Goal: Navigation & Orientation: Find specific page/section

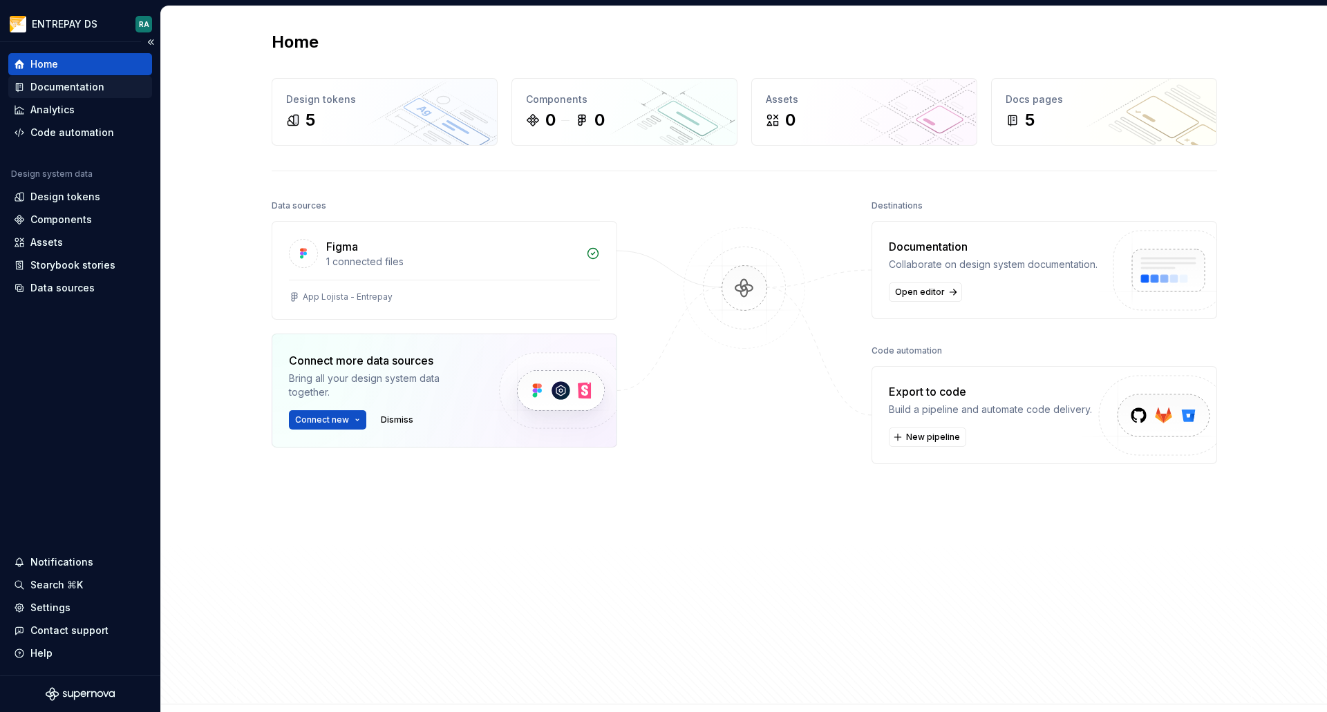
click at [78, 86] on div "Documentation" at bounding box center [67, 87] width 74 height 14
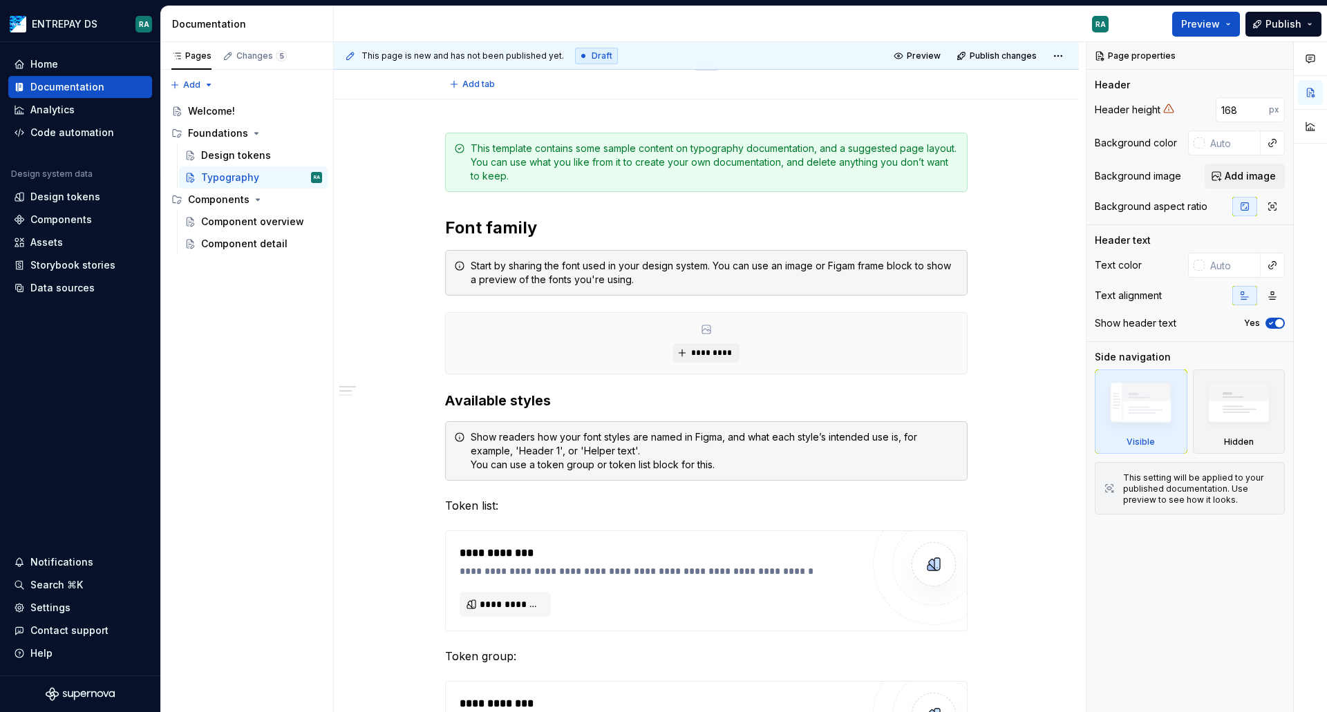
scroll to position [138, 0]
click at [88, 267] on div "Storybook stories" at bounding box center [72, 265] width 85 height 14
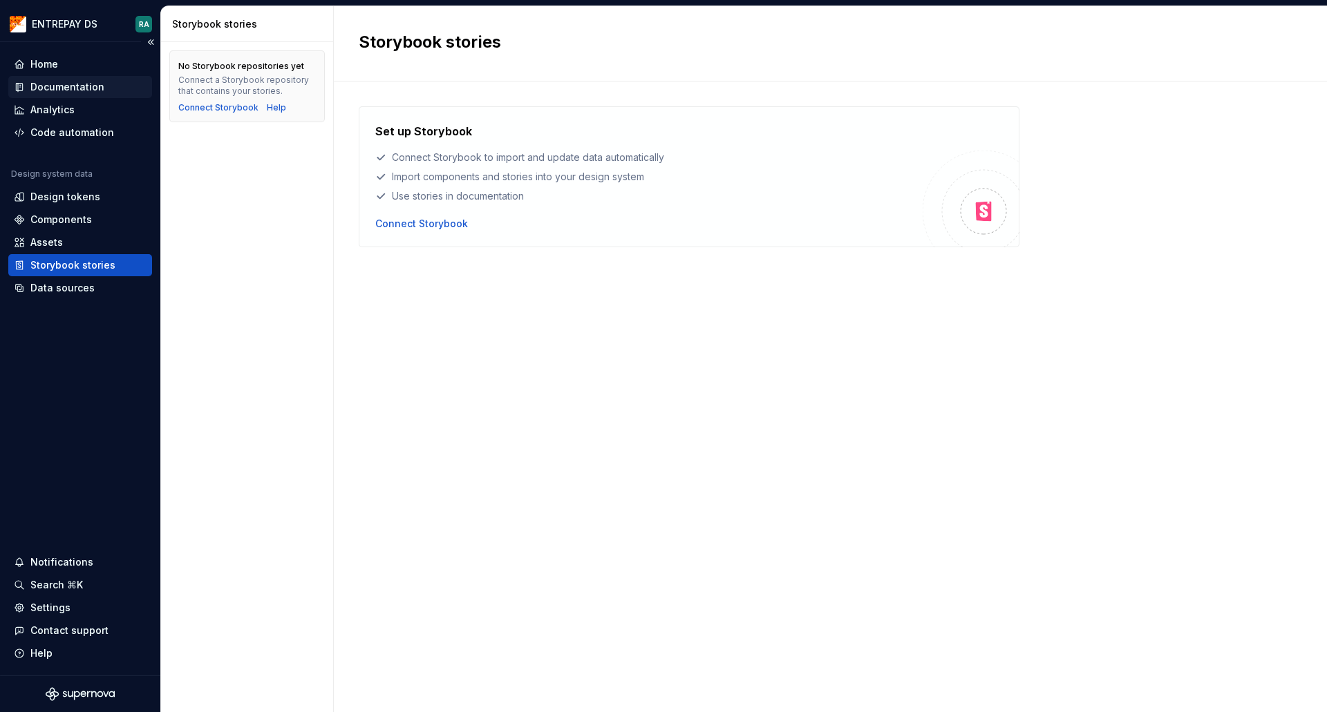
click at [75, 91] on div "Documentation" at bounding box center [67, 87] width 74 height 14
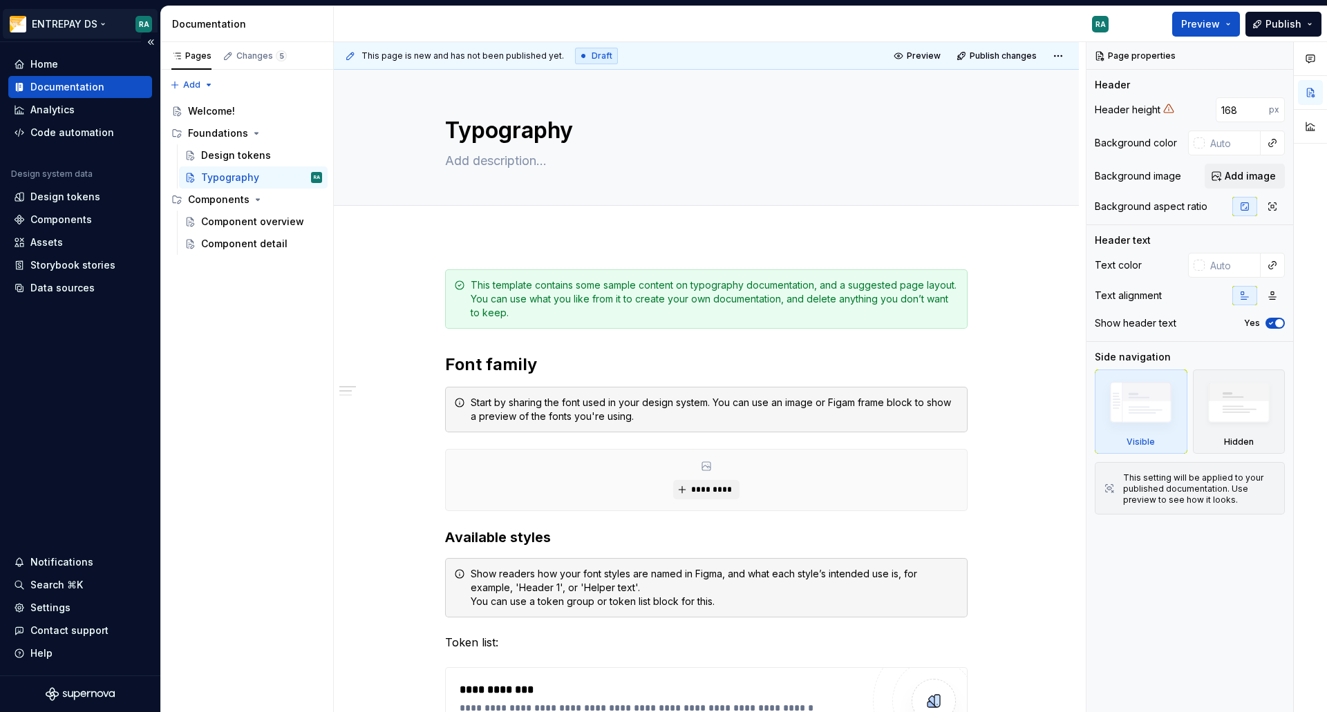
click at [86, 21] on html "ENTREPAY DS RA Home Documentation Analytics Code automation Design system data …" at bounding box center [663, 356] width 1327 height 712
click at [402, 28] on html "ENTREPAY DS RA Home Documentation Analytics Code automation Design system data …" at bounding box center [663, 356] width 1327 height 712
click at [80, 25] on html "ENTREPAY DS RA Home Documentation Analytics Code automation Design system data …" at bounding box center [663, 356] width 1327 height 712
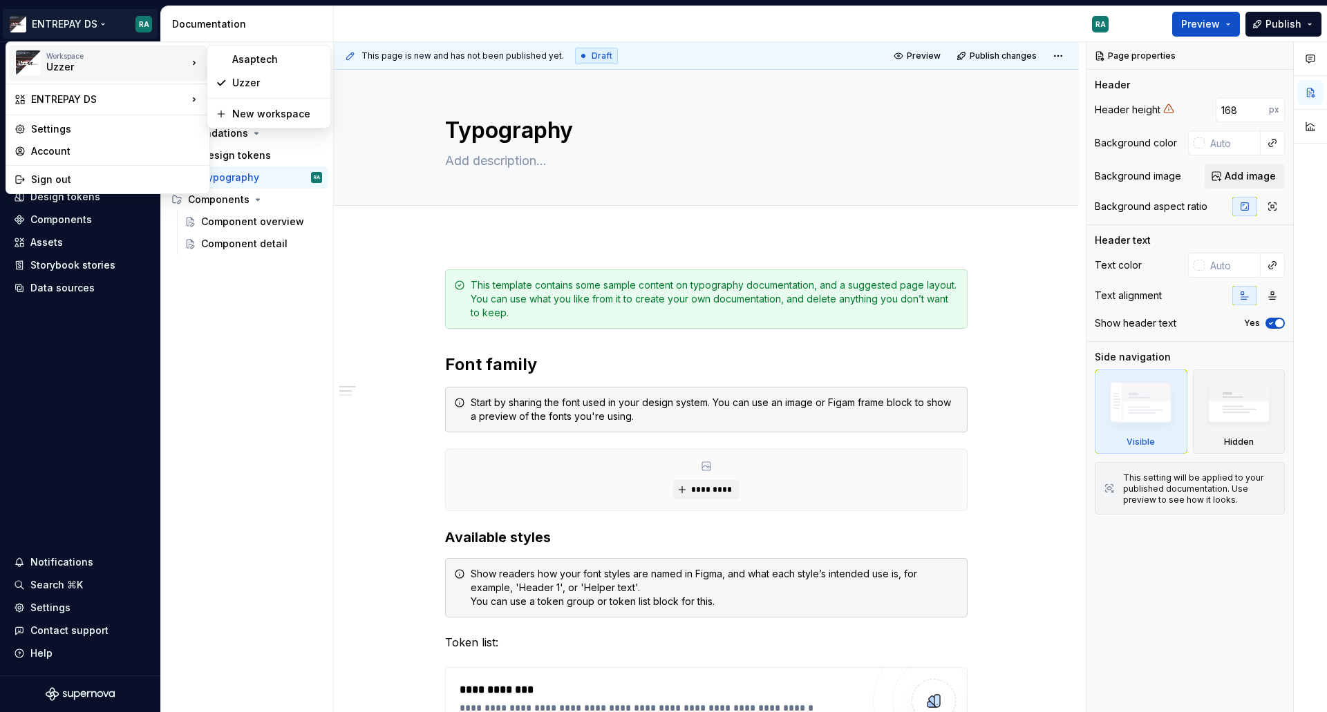
type textarea "*"
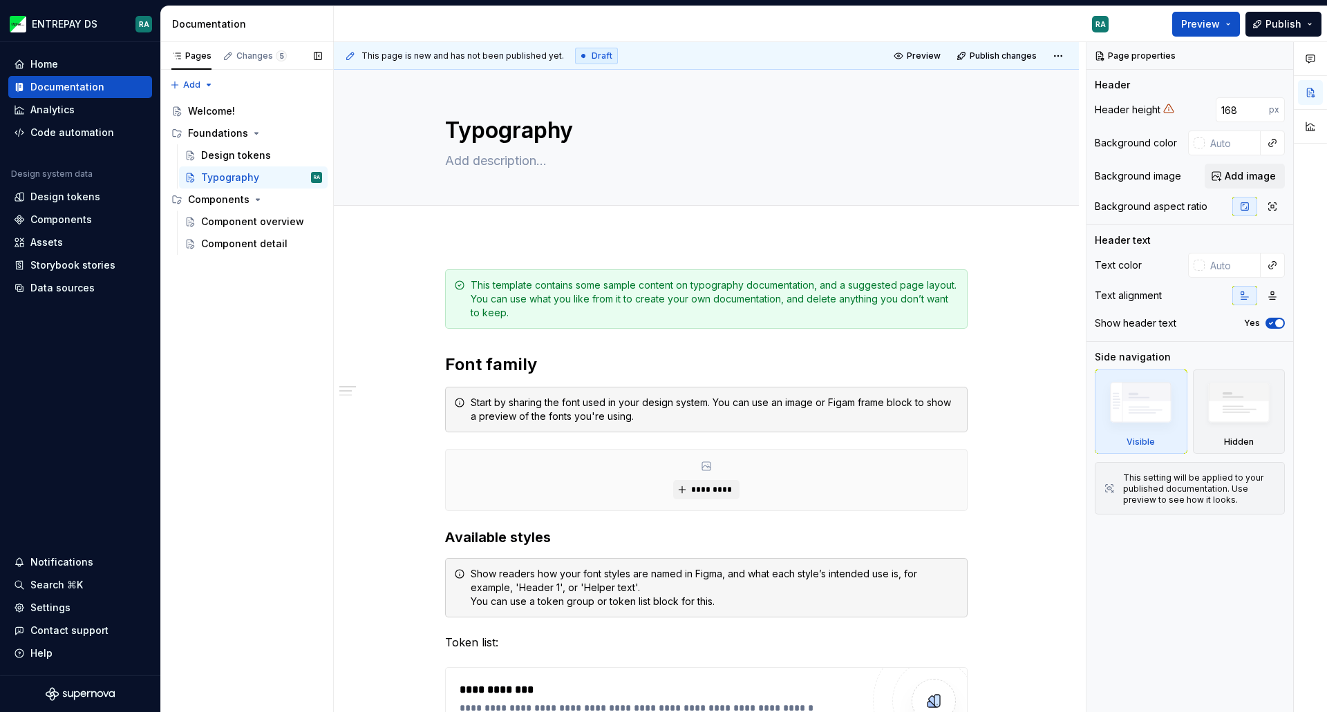
click at [238, 359] on div "Pages Changes 5 Add Accessibility guide for tree Page tree. Navigate the tree w…" at bounding box center [246, 377] width 173 height 671
click at [57, 216] on div "Components" at bounding box center [61, 220] width 62 height 14
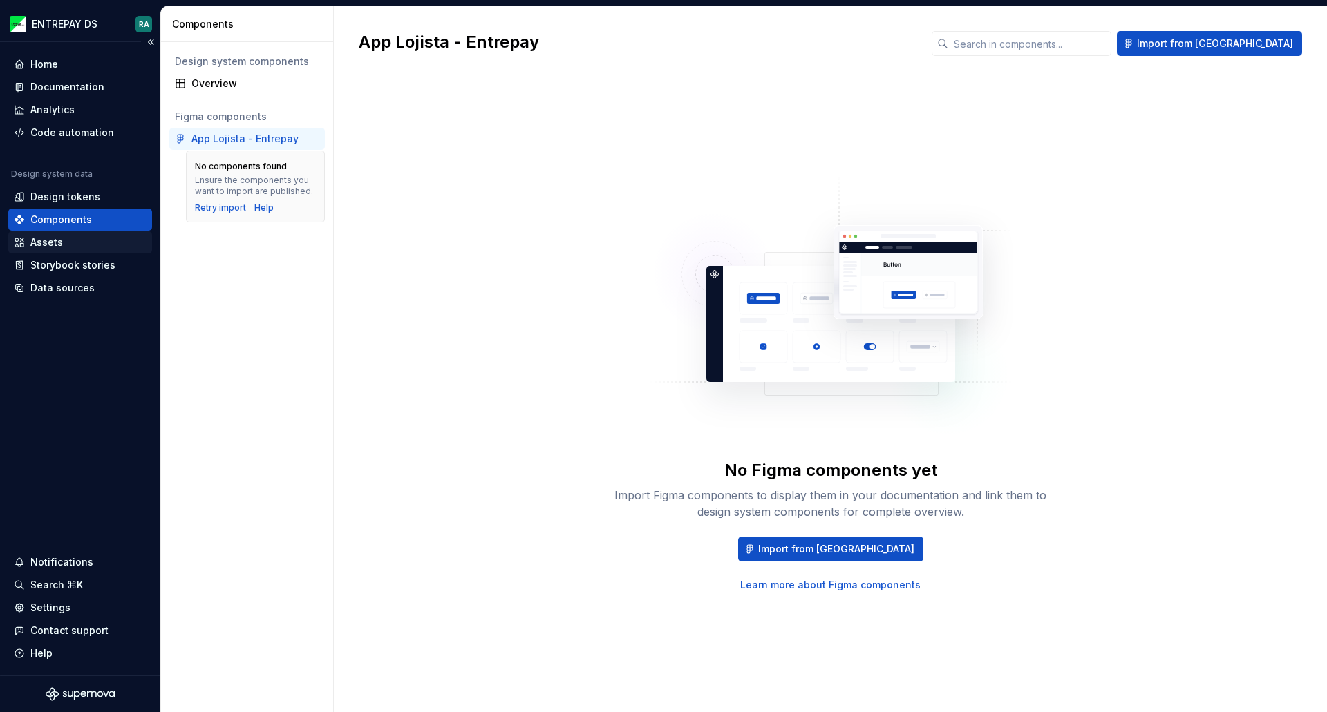
click at [67, 240] on div "Assets" at bounding box center [80, 243] width 133 height 14
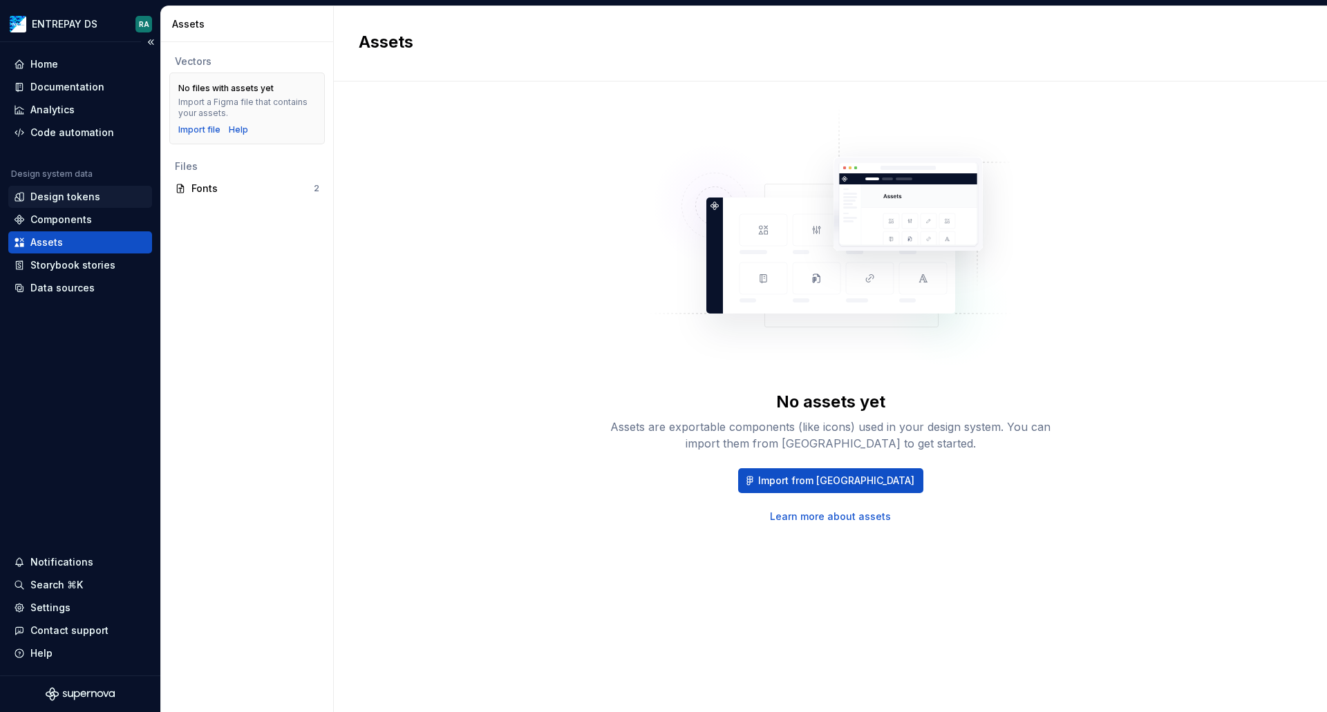
click at [55, 197] on div "Design tokens" at bounding box center [65, 197] width 70 height 14
